Goal: Find specific page/section

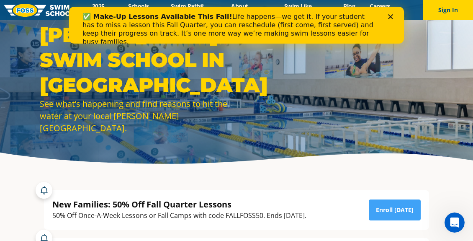
click at [392, 18] on icon "Close" at bounding box center [390, 16] width 5 height 5
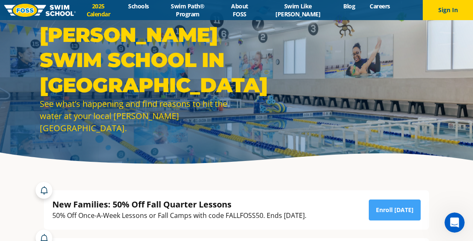
click at [103, 7] on link "2025 Calendar" at bounding box center [98, 10] width 45 height 16
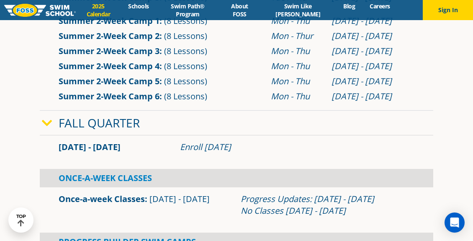
scroll to position [420, 0]
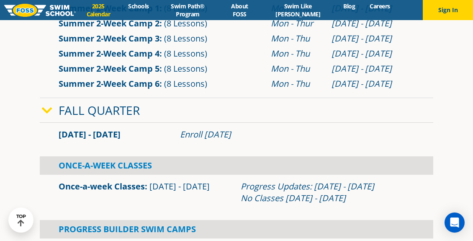
click at [433, 123] on div "Winter Quarter Jan 2 - Mar 12 Enroll Nov 12, 2024 Once-A-Week Classes Once-a-we…" at bounding box center [237, 31] width 402 height 564
click at [440, 10] on button "Sign In" at bounding box center [448, 10] width 50 height 20
